Goal: Task Accomplishment & Management: Manage account settings

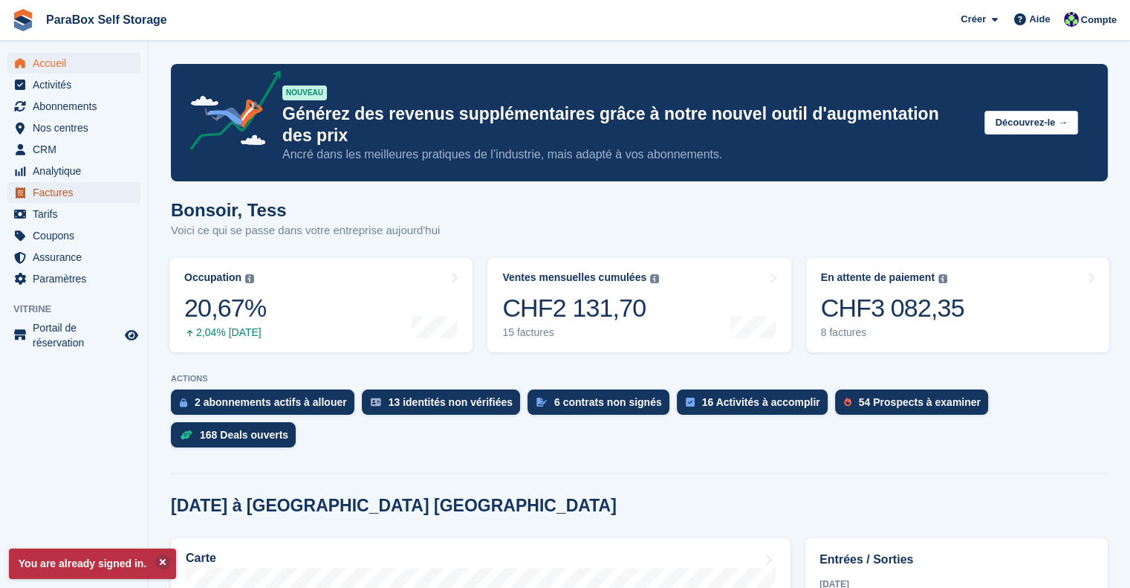
click at [65, 184] on span "Factures" at bounding box center [77, 192] width 89 height 21
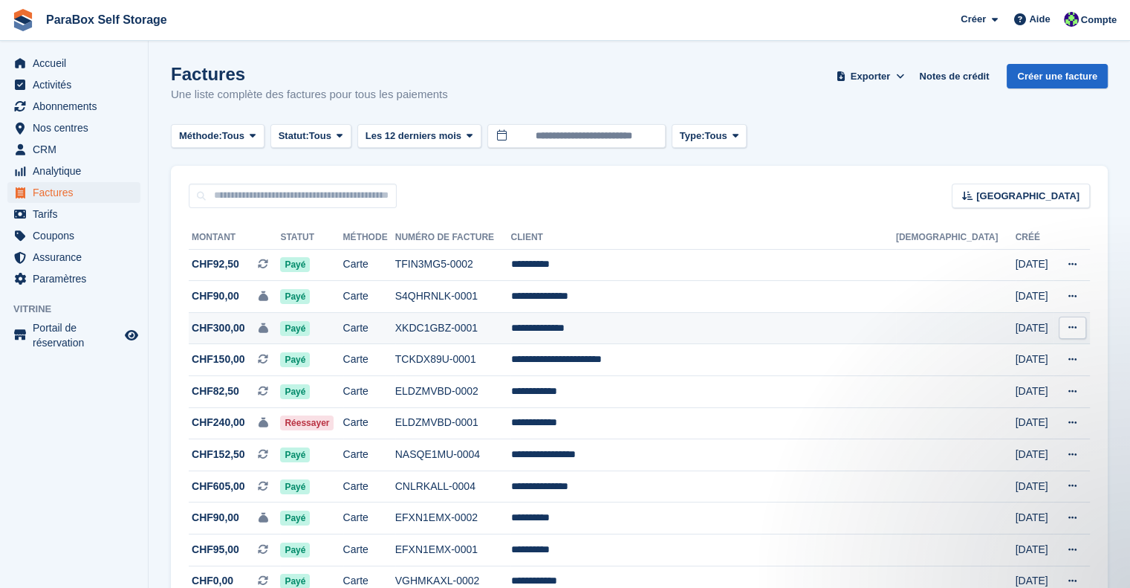
click at [511, 334] on td "XKDC1GBZ-0001" at bounding box center [453, 328] width 116 height 32
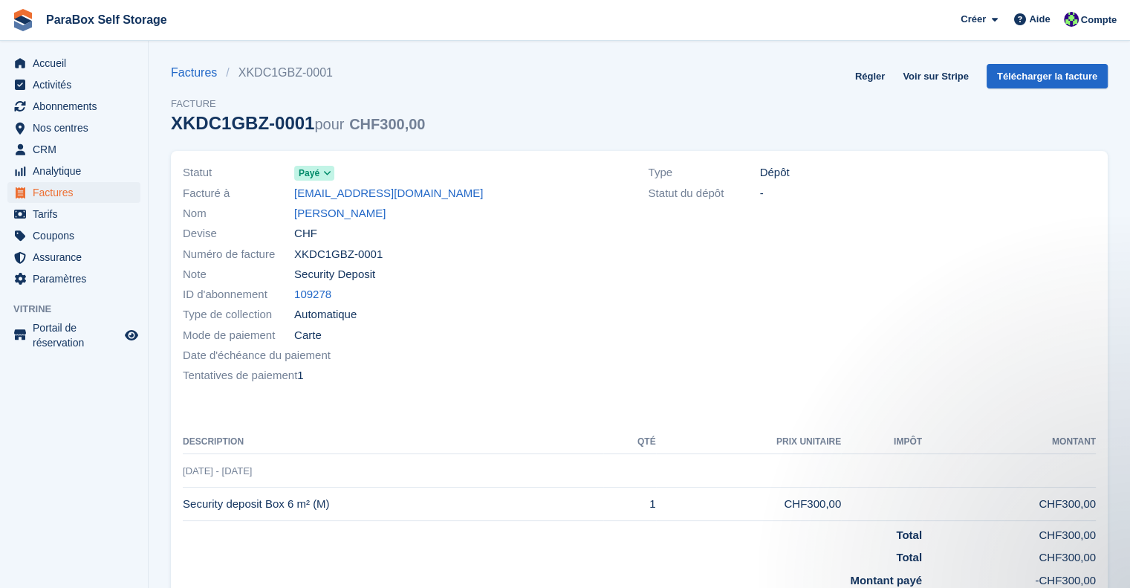
scroll to position [3, 0]
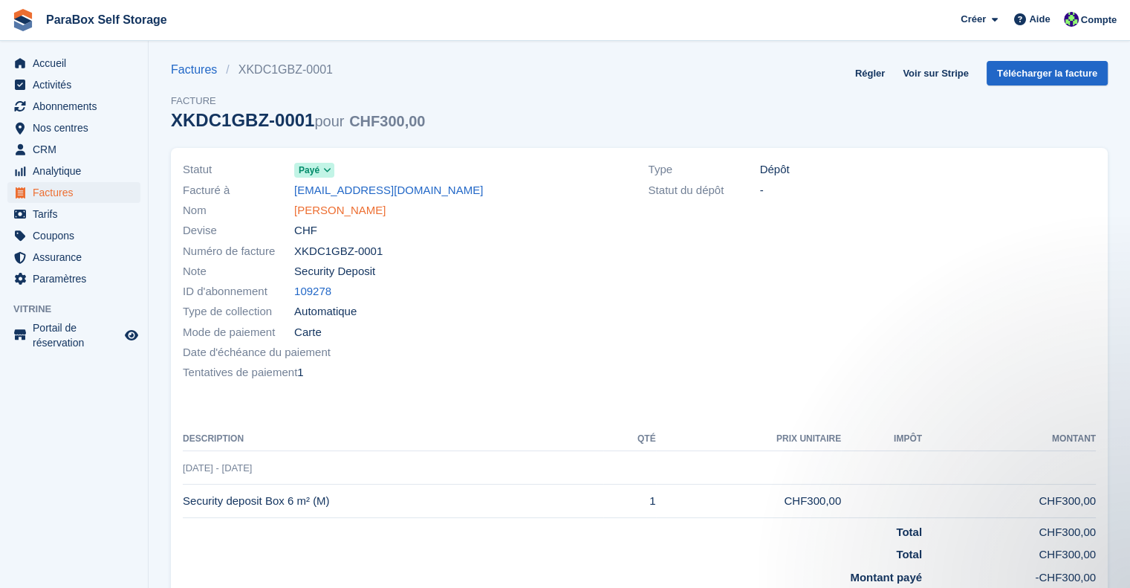
click at [340, 210] on link "[PERSON_NAME]" at bounding box center [339, 210] width 91 height 17
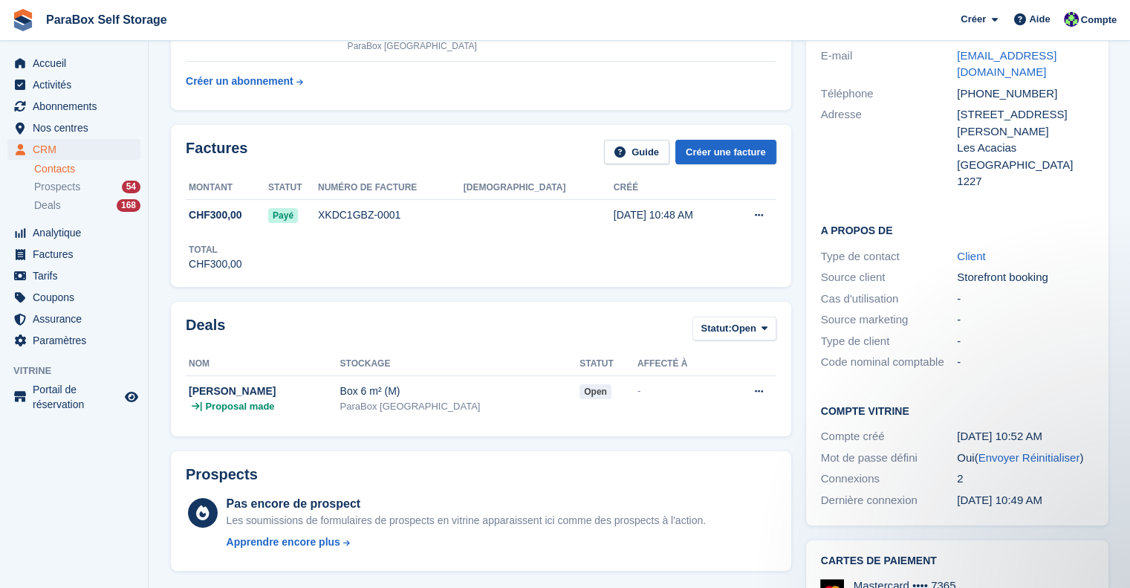
scroll to position [155, 0]
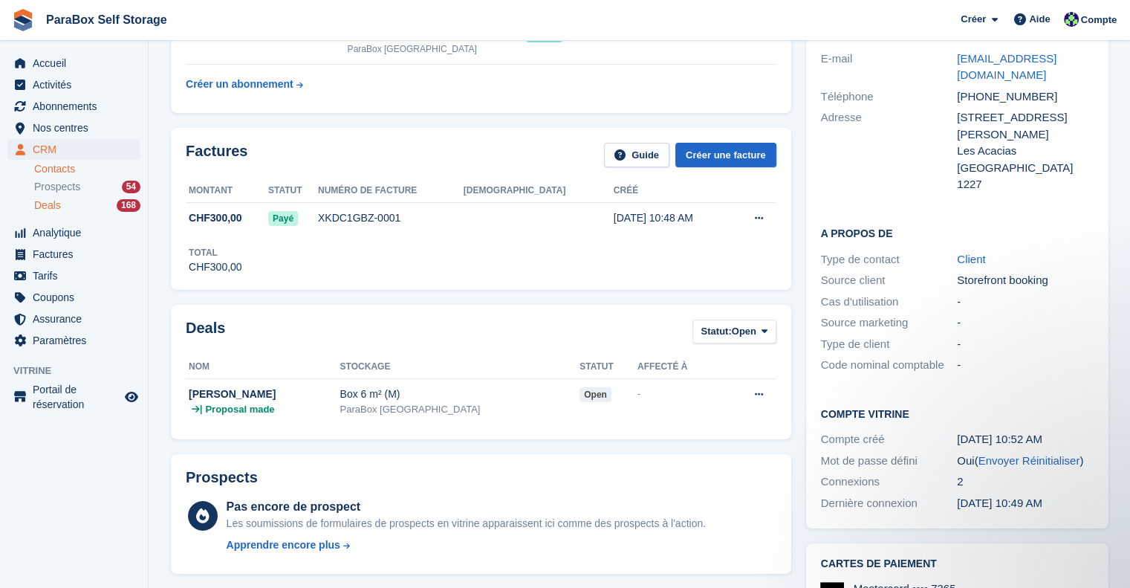
click at [92, 199] on div "Deals 168" at bounding box center [87, 205] width 106 height 14
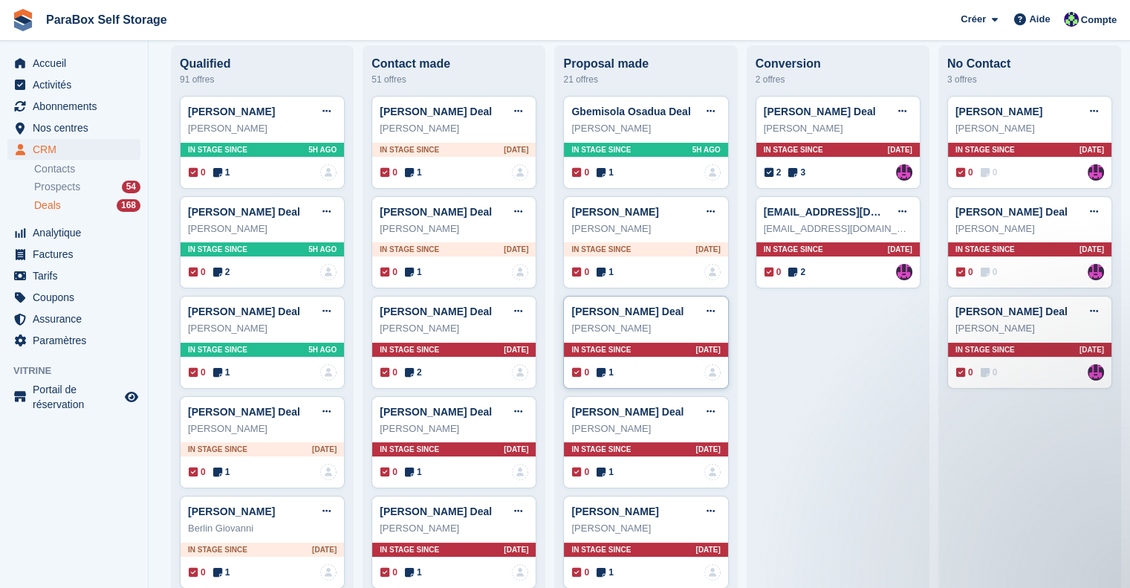
scroll to position [106, 0]
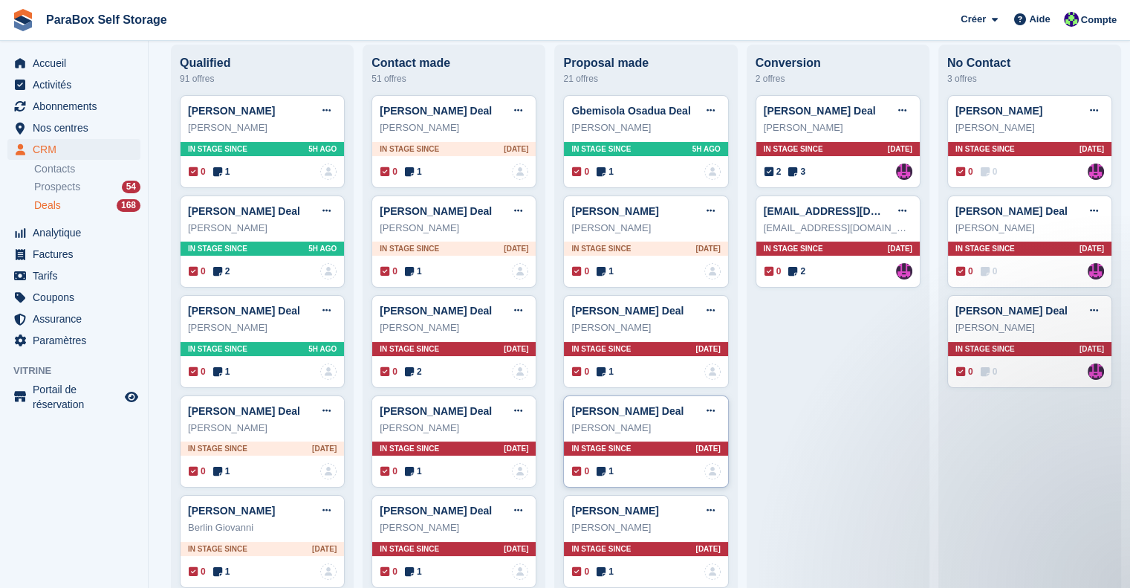
click at [597, 469] on icon at bounding box center [601, 471] width 9 height 10
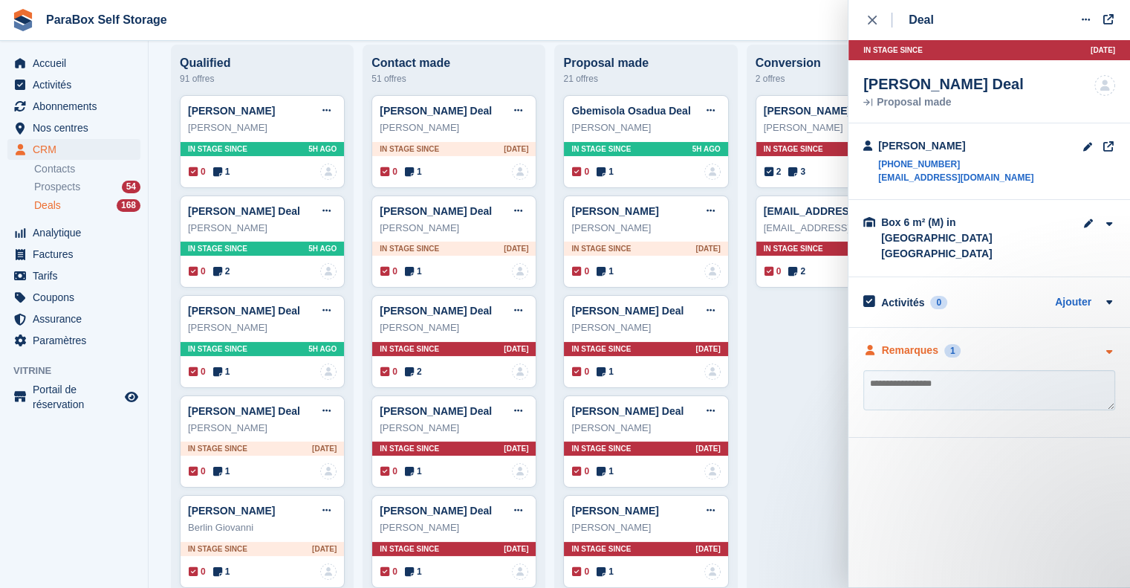
click at [927, 343] on div "Remarques" at bounding box center [910, 351] width 56 height 16
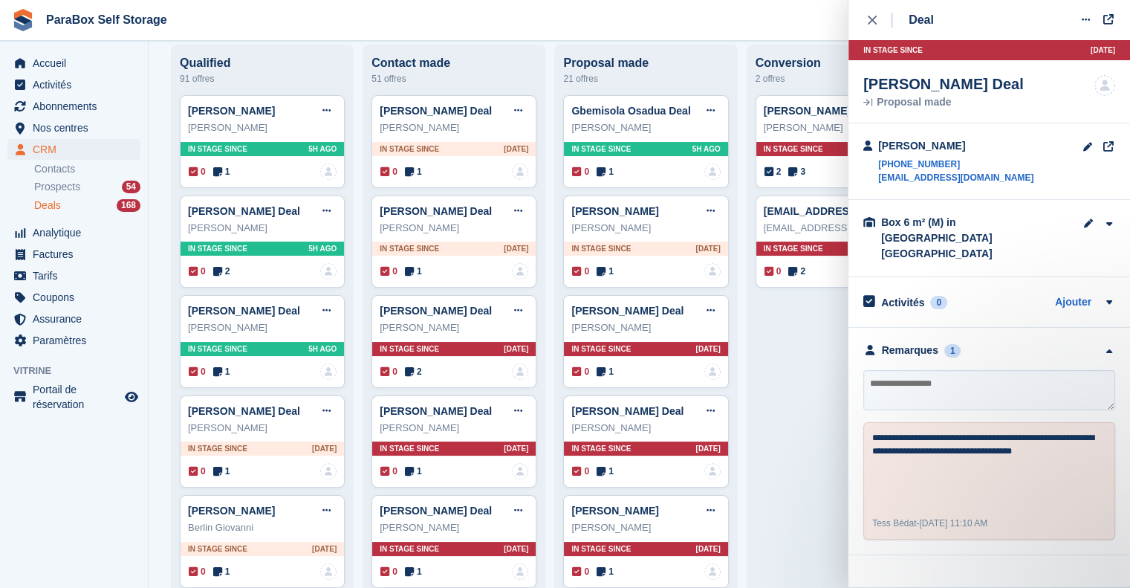
click at [707, 415] on icon at bounding box center [711, 411] width 8 height 10
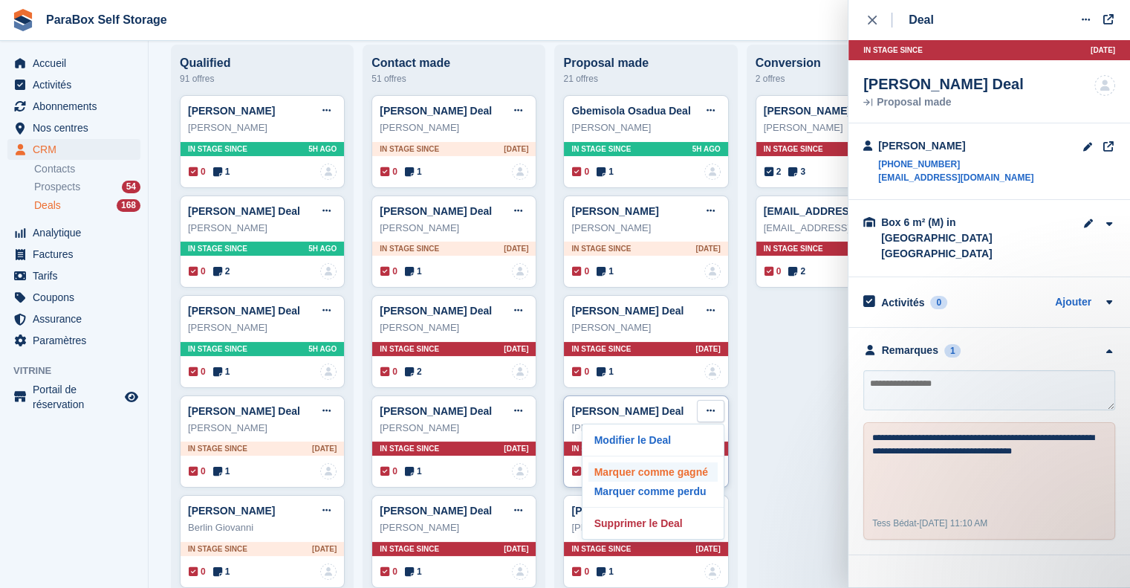
click at [667, 476] on p "Marquer comme gagné" at bounding box center [652, 471] width 129 height 19
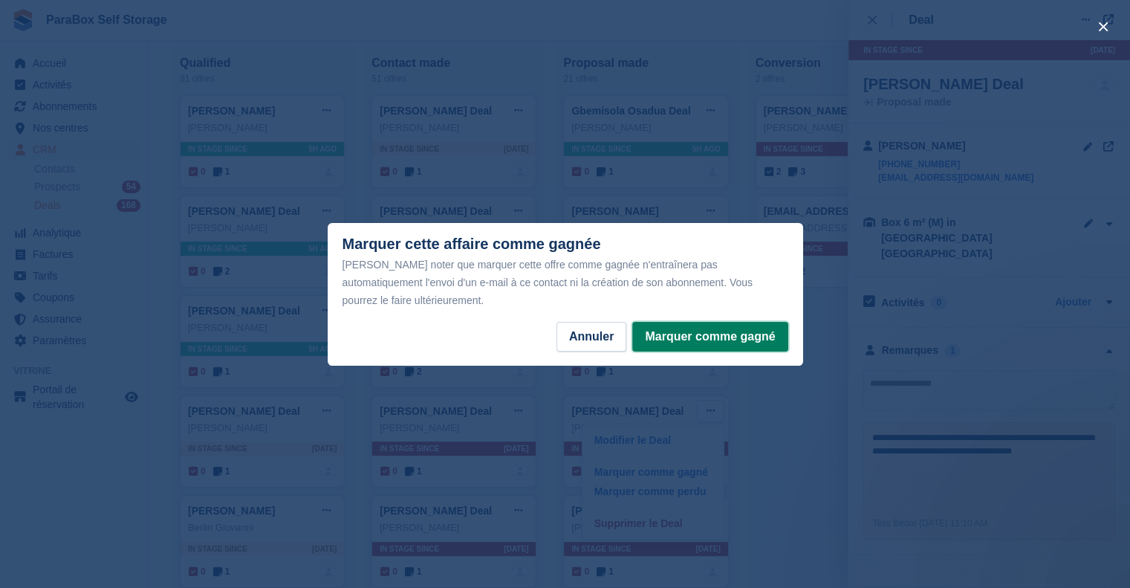
click at [749, 322] on button "Marquer comme gagné" at bounding box center [709, 337] width 155 height 30
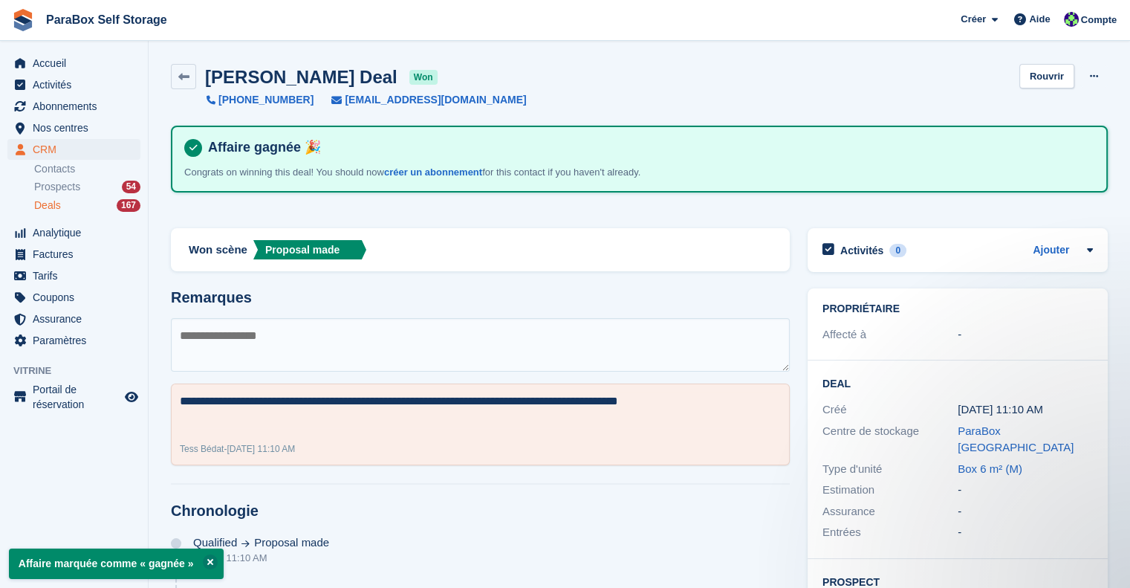
click at [65, 206] on div "Deals 167" at bounding box center [87, 205] width 106 height 14
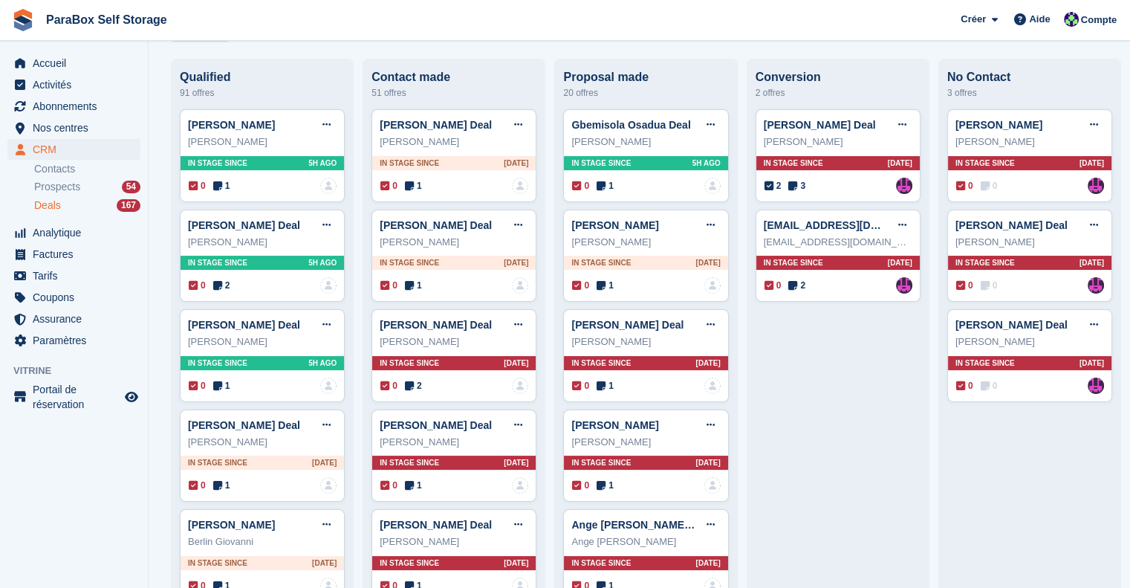
scroll to position [30, 0]
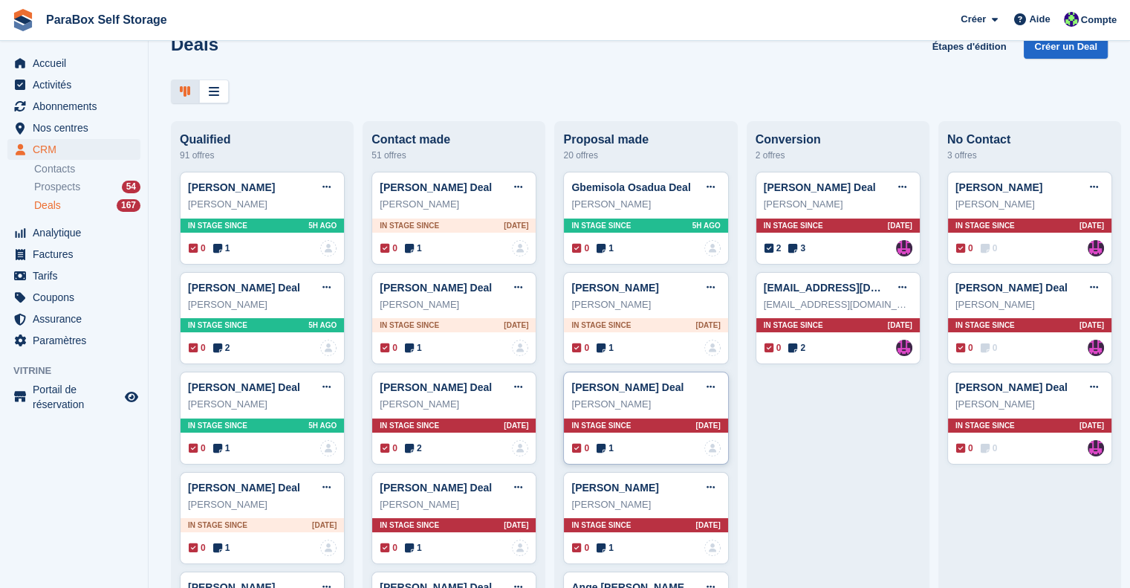
click at [606, 444] on span "1" at bounding box center [605, 447] width 17 height 13
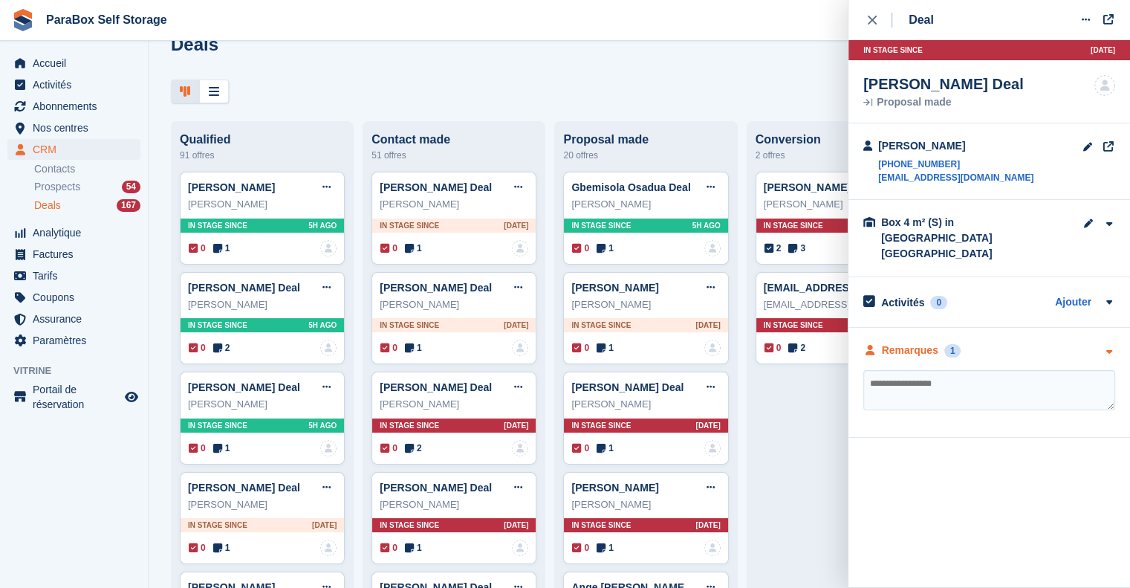
click at [895, 343] on div "Remarques" at bounding box center [910, 351] width 56 height 16
